Goal: Transaction & Acquisition: Purchase product/service

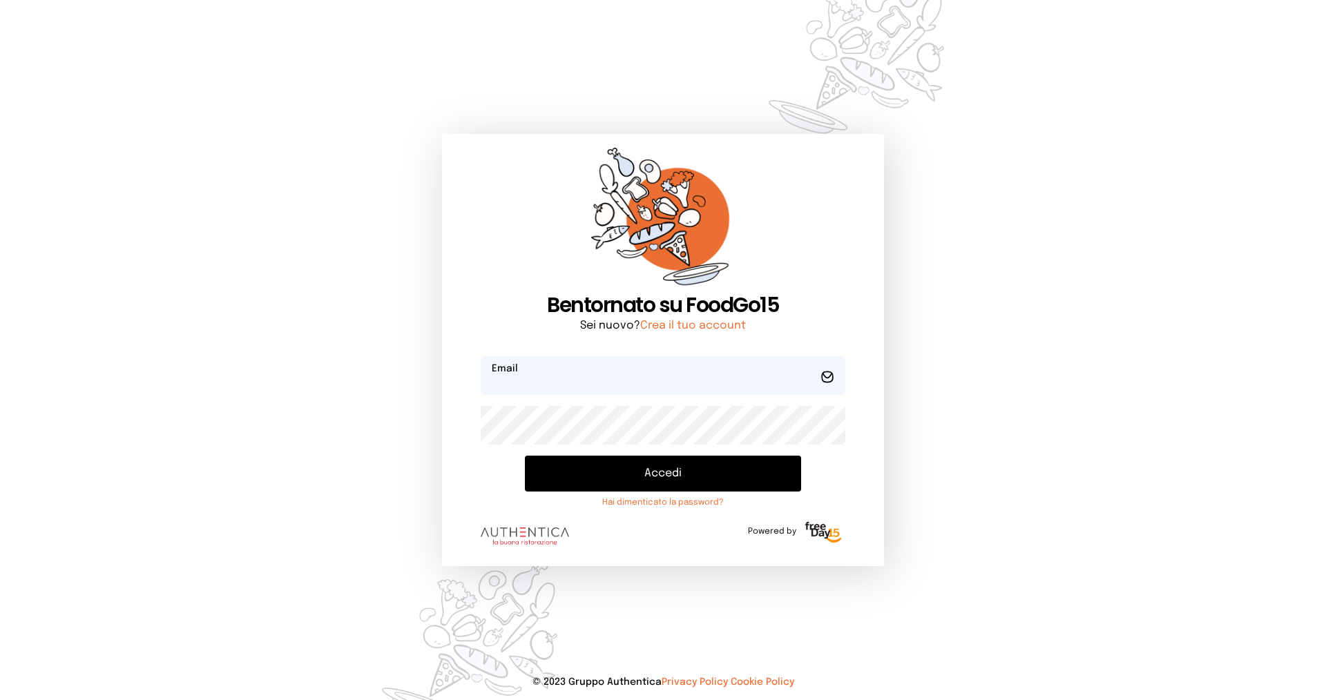
type input "**********"
click at [608, 472] on button "Accedi" at bounding box center [663, 474] width 276 height 36
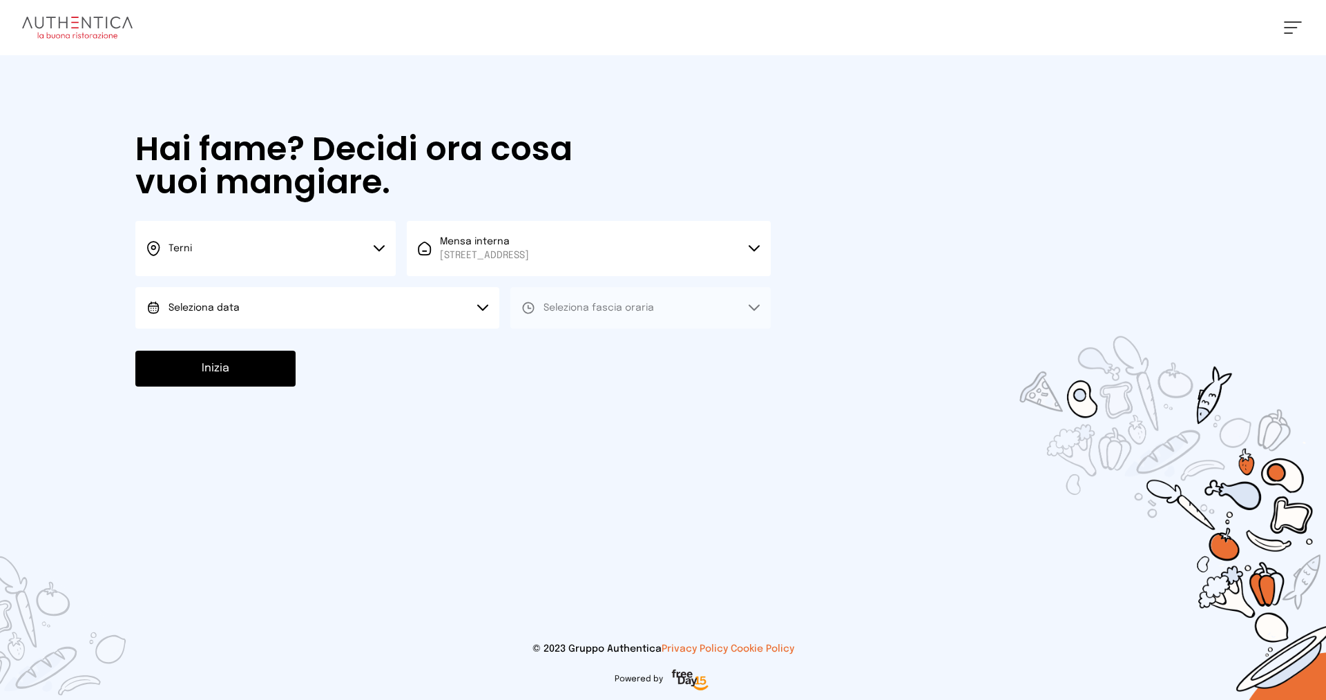
click at [294, 305] on button "Seleziona data" at bounding box center [317, 307] width 364 height 41
click at [276, 350] on li "[DATE], [DATE]" at bounding box center [317, 347] width 364 height 36
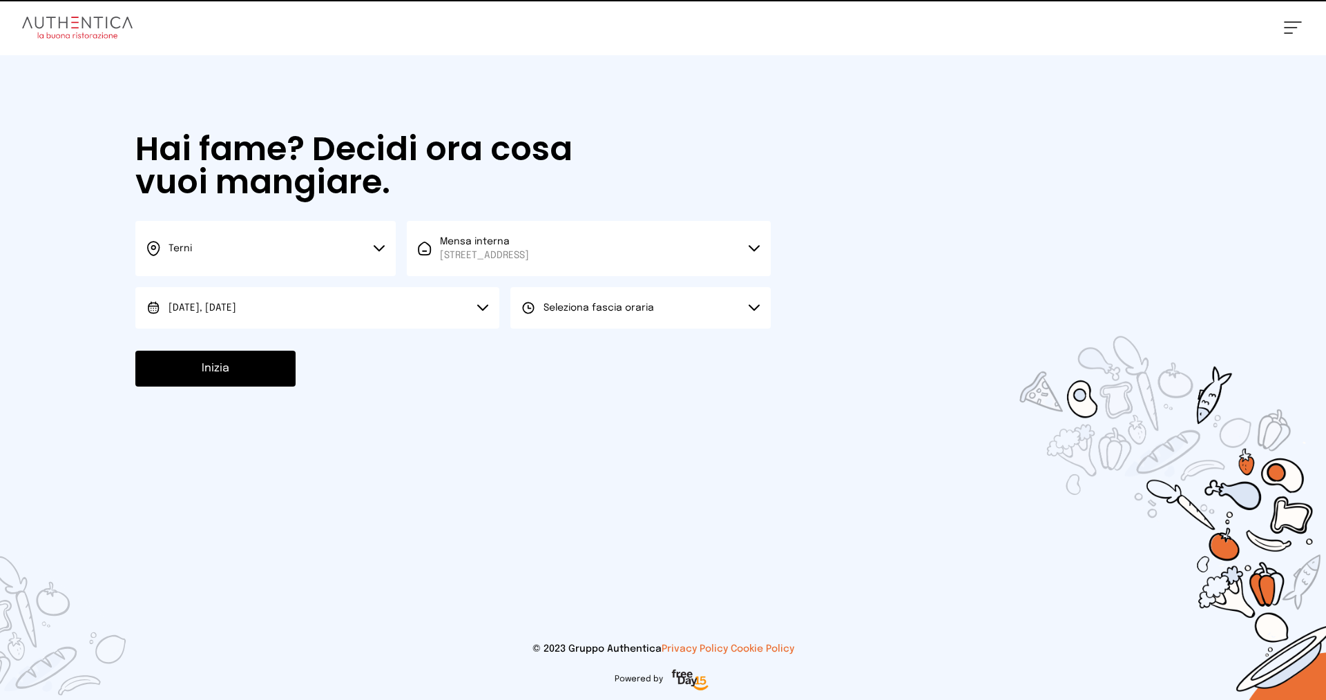
click at [597, 315] on button "Seleziona fascia oraria" at bounding box center [640, 307] width 260 height 41
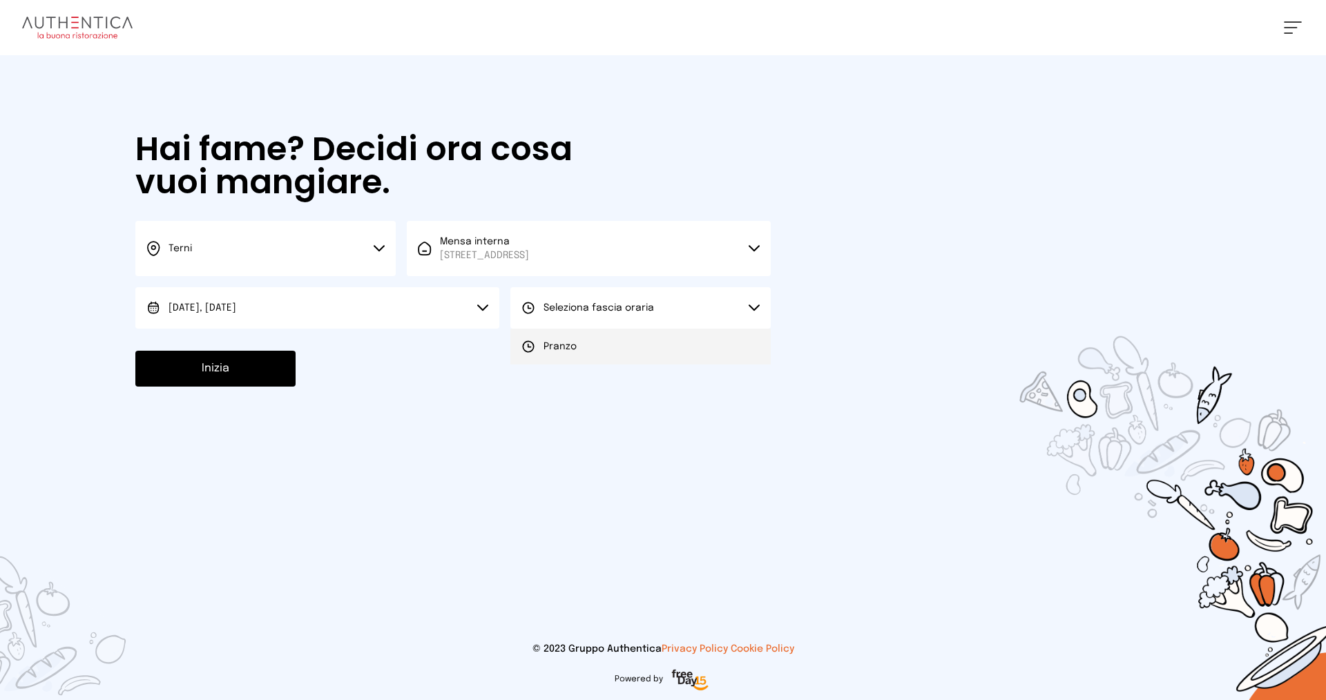
click at [549, 348] on span "Pranzo" at bounding box center [559, 347] width 33 height 14
click at [198, 371] on button "Inizia" at bounding box center [215, 369] width 160 height 36
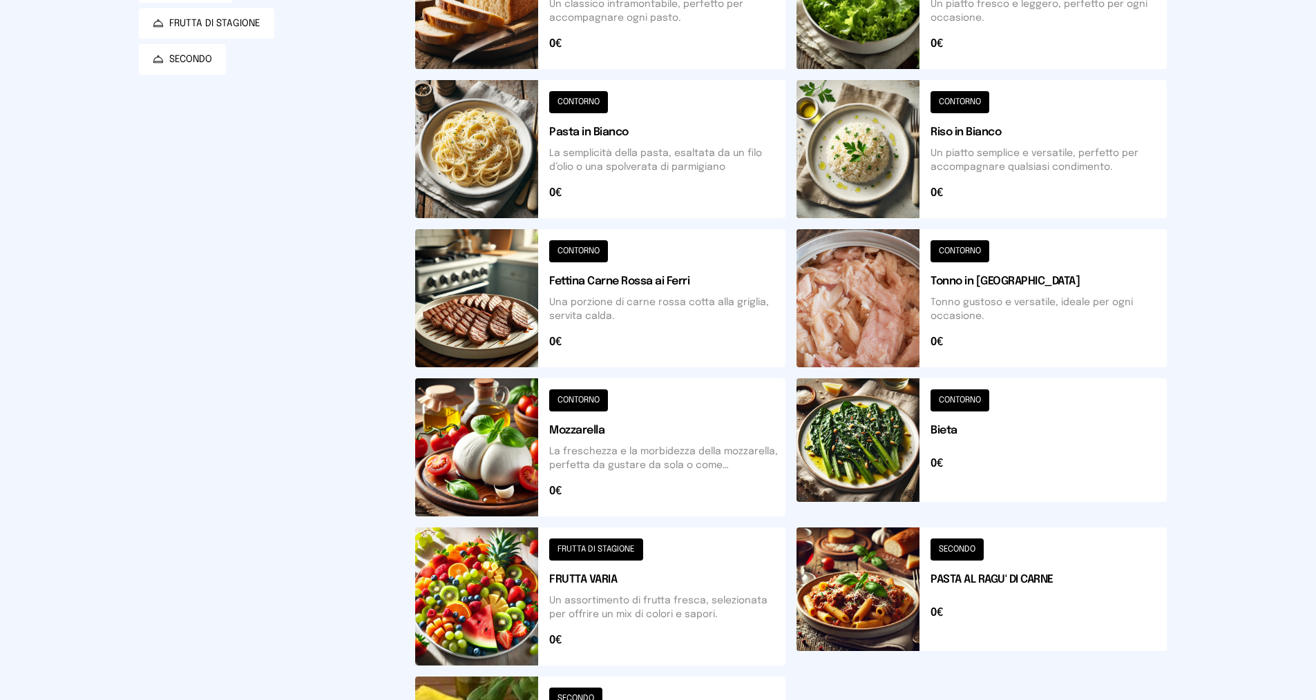
scroll to position [416, 0]
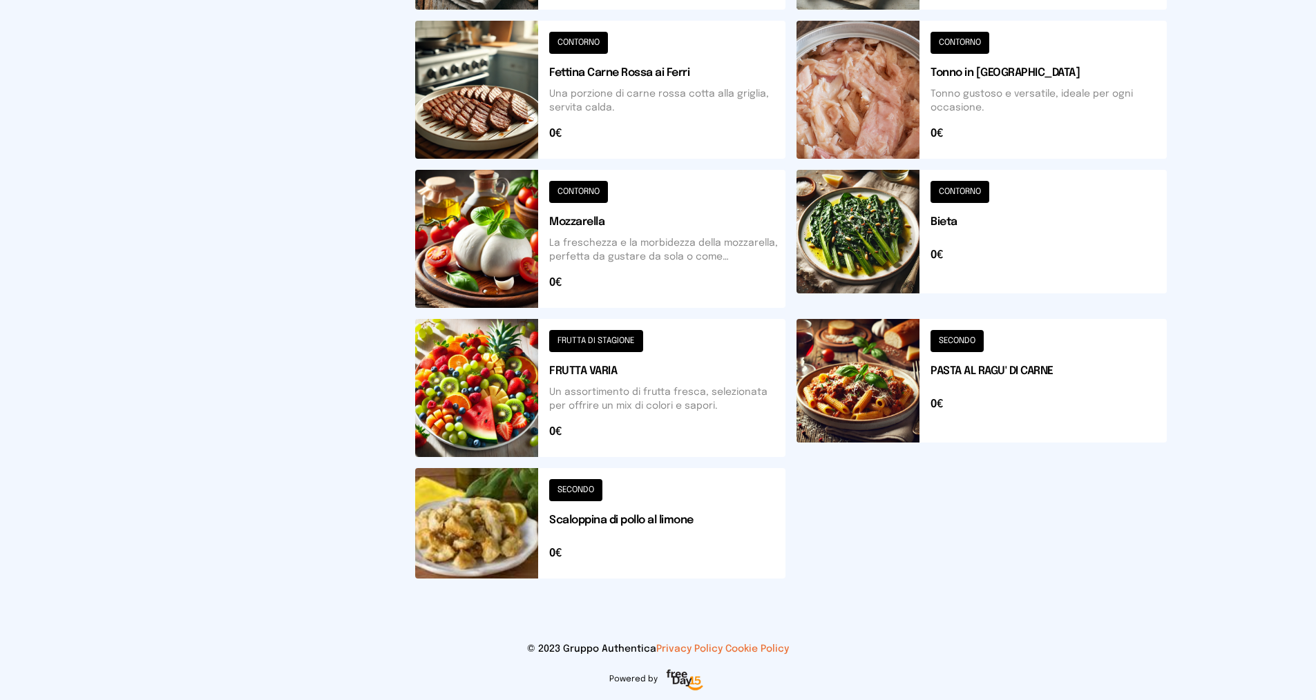
click at [576, 490] on button at bounding box center [600, 523] width 370 height 110
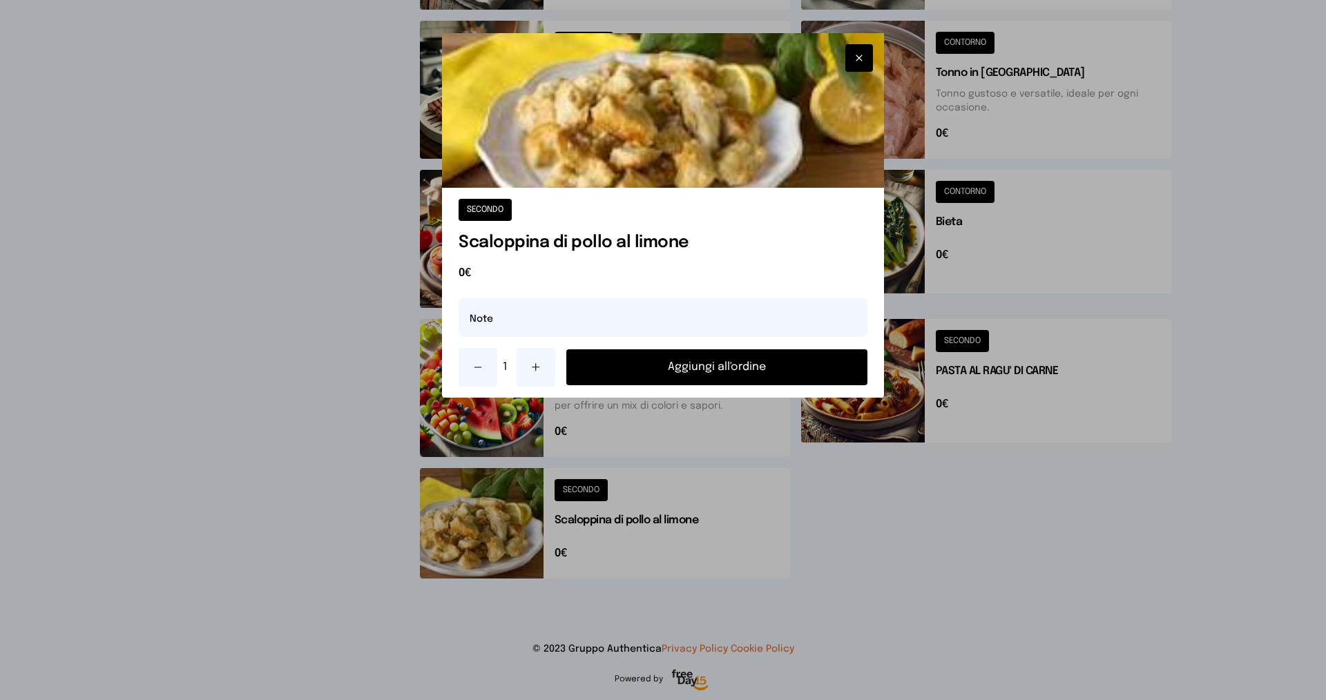
click at [699, 364] on button "Aggiungi all'ordine" at bounding box center [716, 367] width 301 height 36
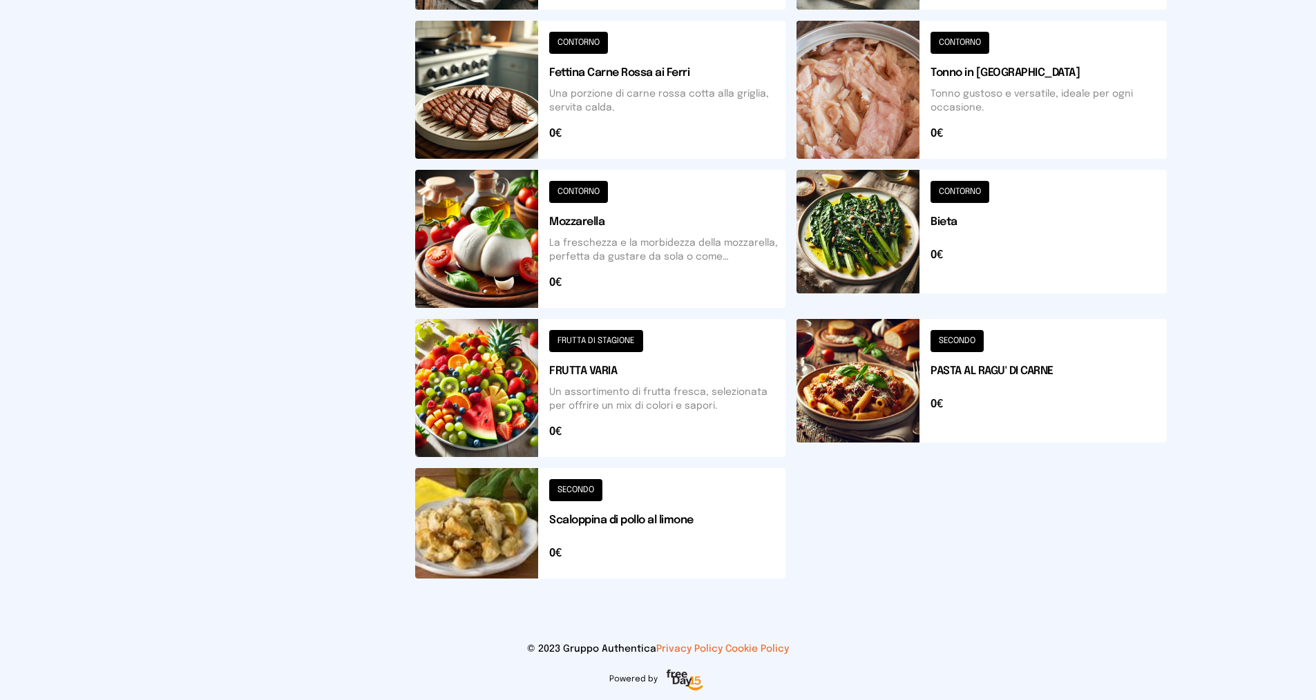
click at [967, 192] on button at bounding box center [981, 239] width 370 height 138
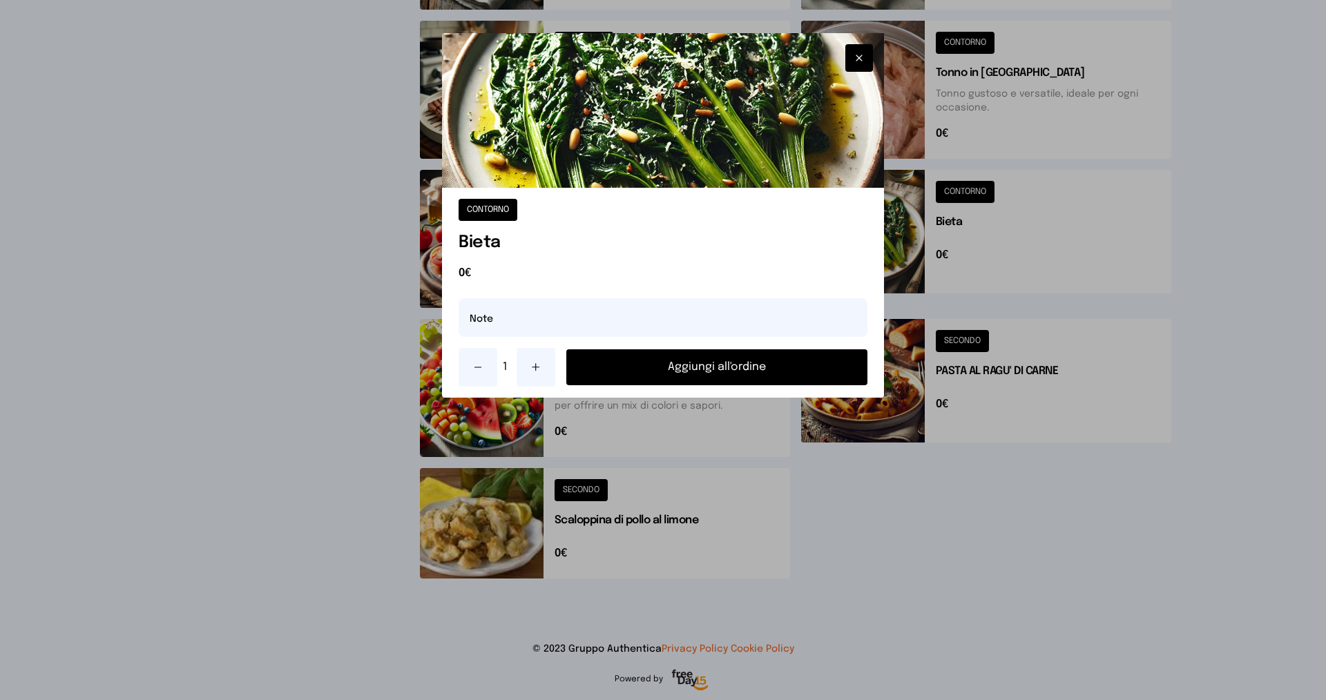
click at [684, 363] on button "Aggiungi all'ordine" at bounding box center [716, 367] width 301 height 36
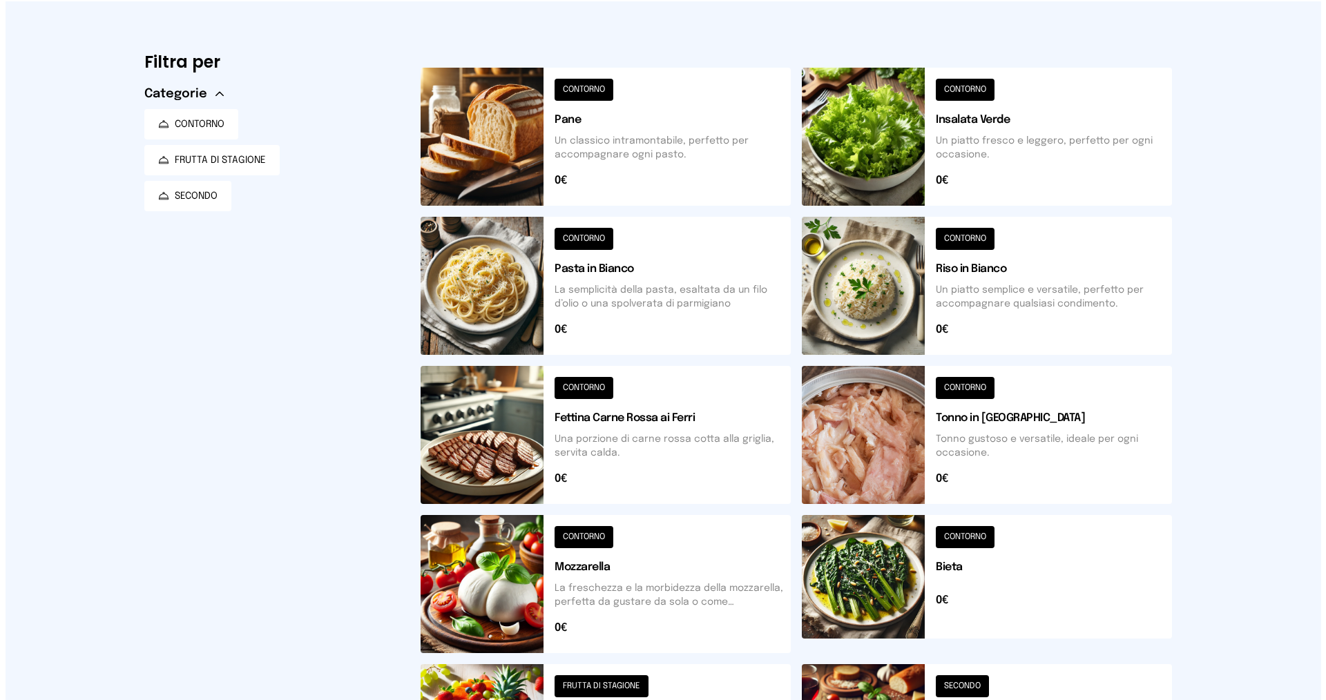
scroll to position [0, 0]
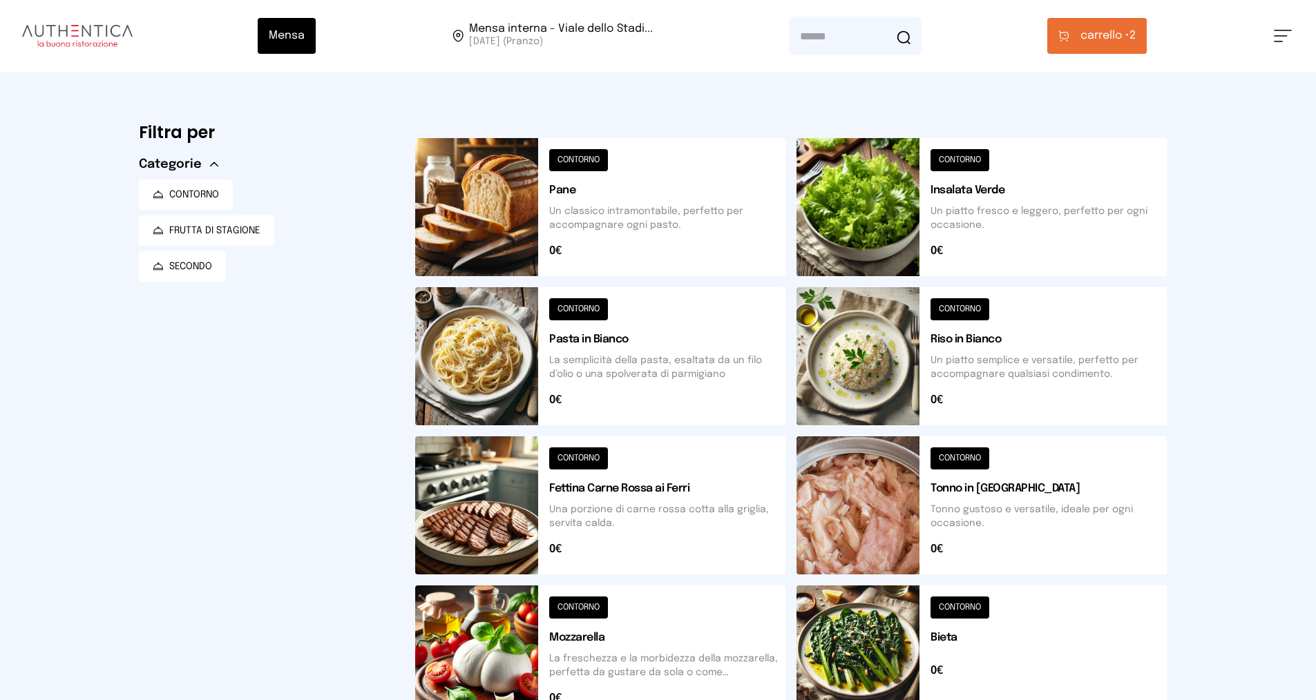
click at [1070, 26] on button "carrello • 2" at bounding box center [1096, 36] width 99 height 36
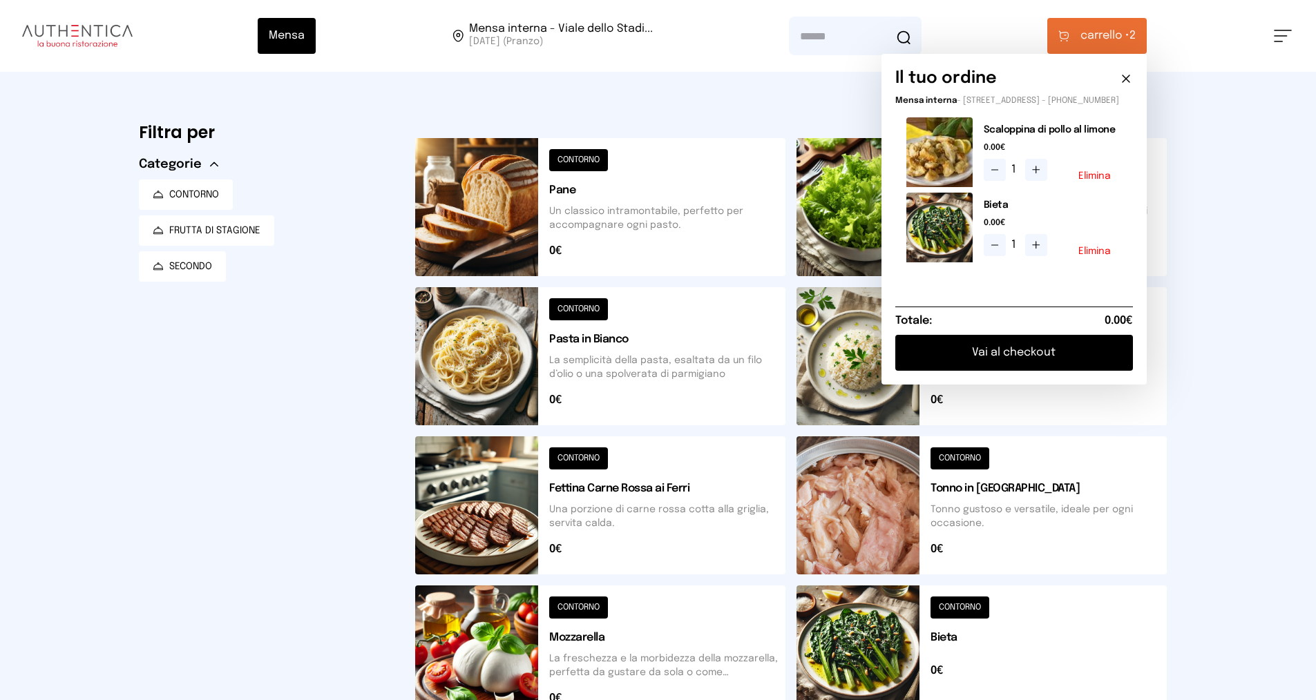
click at [941, 356] on button "Vai al checkout" at bounding box center [1014, 353] width 238 height 36
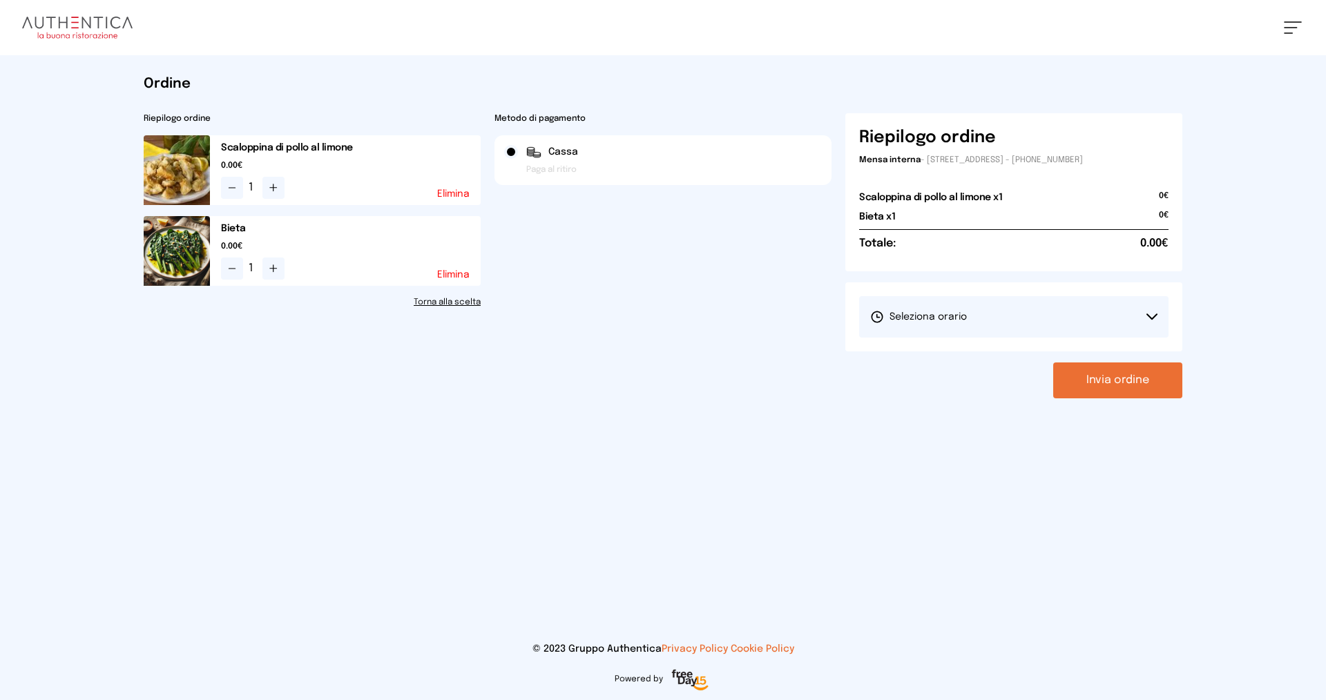
click at [887, 318] on span "Seleziona orario" at bounding box center [918, 317] width 97 height 14
click at [892, 349] on span "1° Turno (13:00 - 15:00)" at bounding box center [922, 356] width 104 height 14
click at [1101, 376] on button "Invia ordine" at bounding box center [1117, 381] width 129 height 36
